Goal: Find specific page/section: Find specific page/section

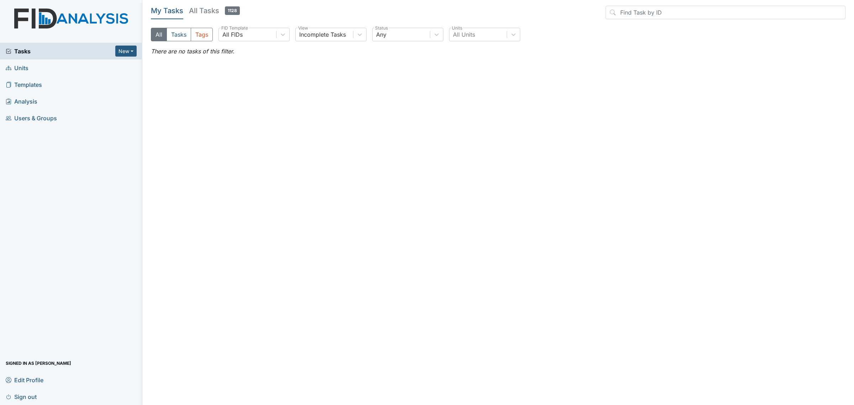
click at [206, 10] on h5 "All Tasks 1128" at bounding box center [214, 11] width 51 height 10
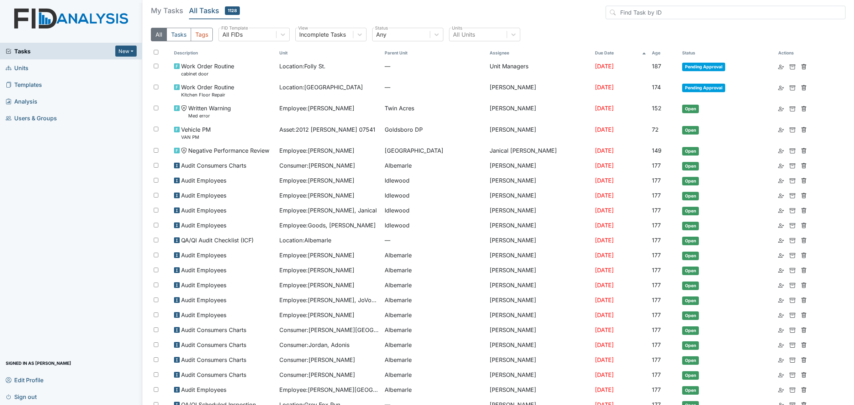
click at [2, 73] on link "Units" at bounding box center [71, 67] width 142 height 17
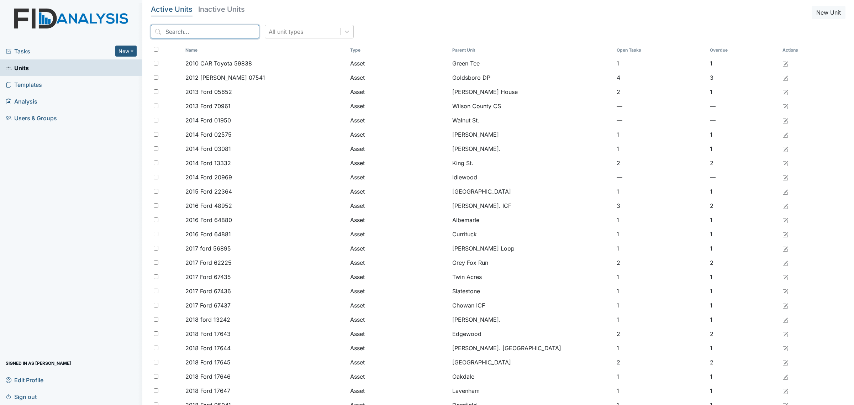
click at [205, 29] on input "search" at bounding box center [205, 32] width 108 height 14
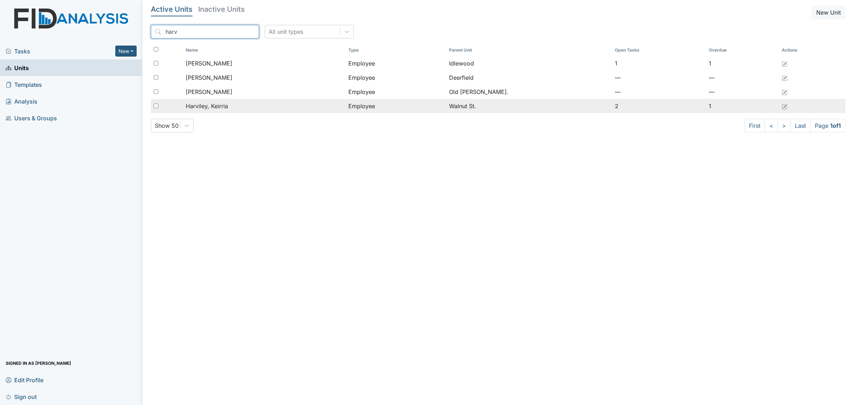
type input "harv"
click at [225, 107] on span "Harviley, Keirria" at bounding box center [207, 106] width 42 height 9
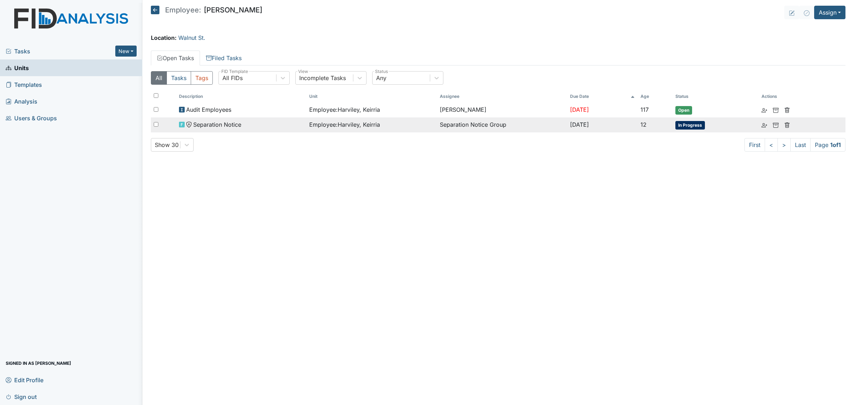
click at [255, 120] on td "Separation Notice" at bounding box center [241, 124] width 130 height 15
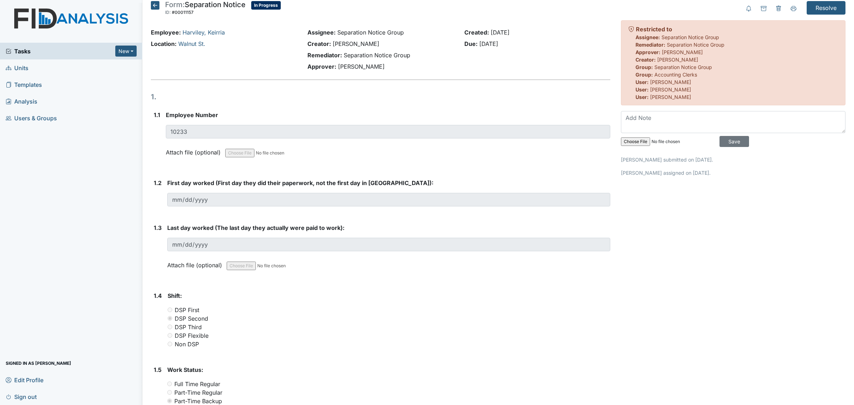
scroll to position [2, 0]
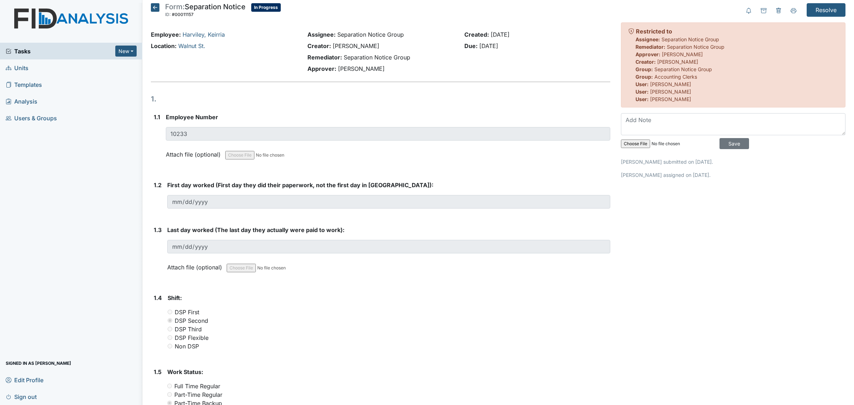
click at [156, 9] on icon at bounding box center [155, 7] width 9 height 9
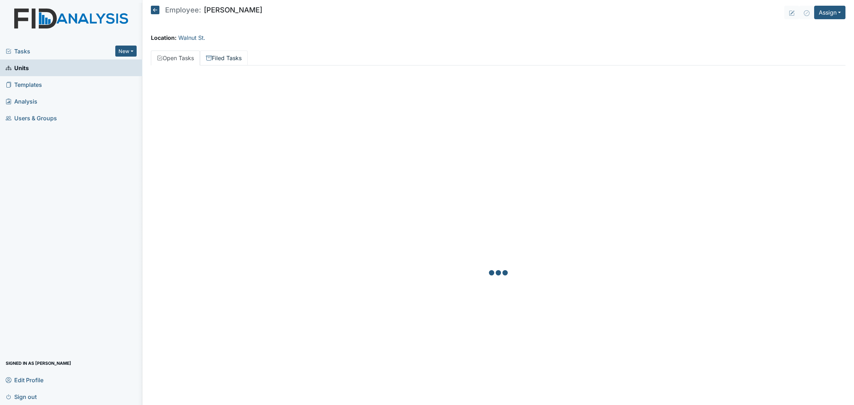
click at [221, 57] on link "Filed Tasks" at bounding box center [224, 58] width 48 height 15
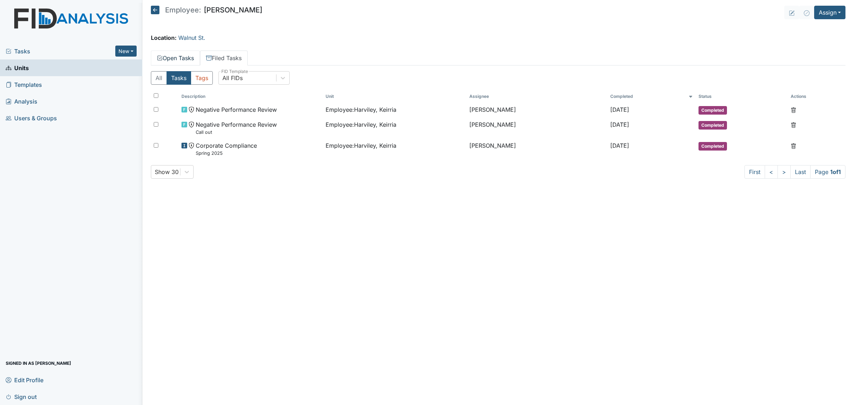
click at [177, 61] on link "Open Tasks" at bounding box center [175, 58] width 49 height 15
